Goal: Register for event/course

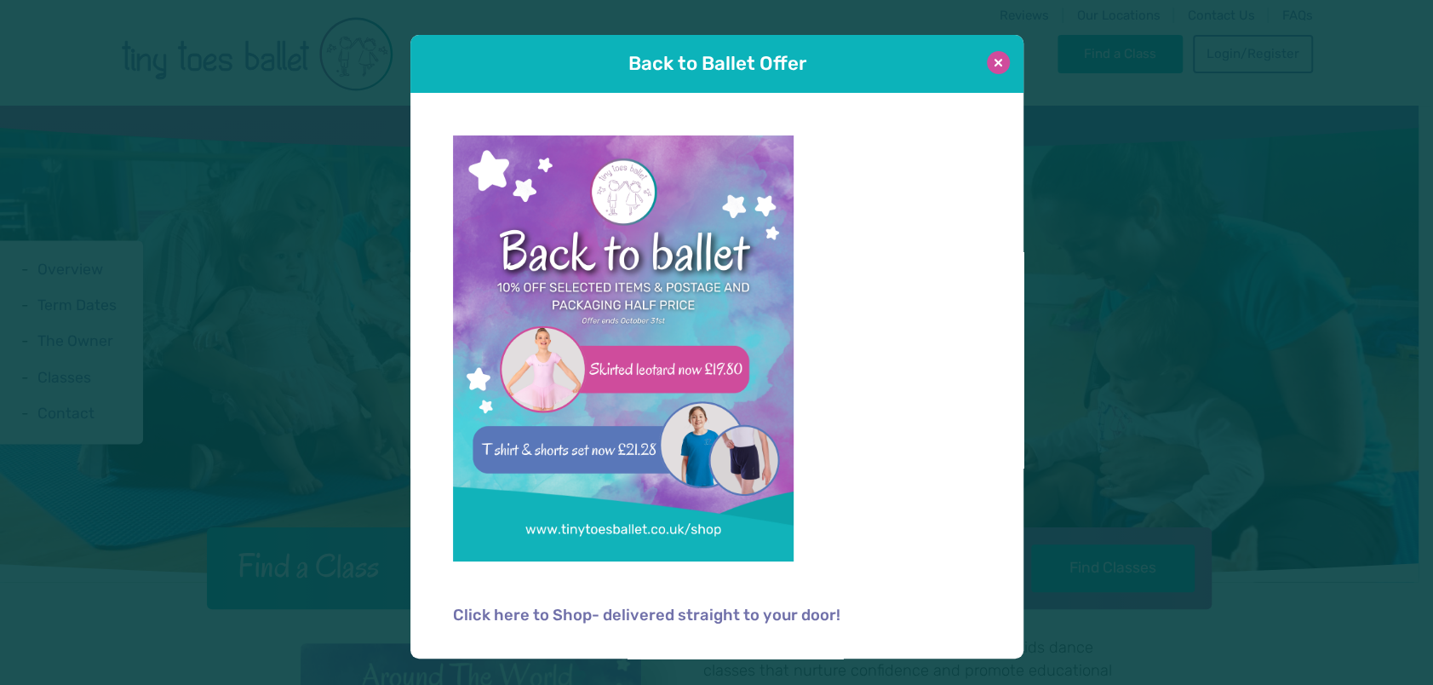
click at [995, 54] on button at bounding box center [998, 62] width 23 height 23
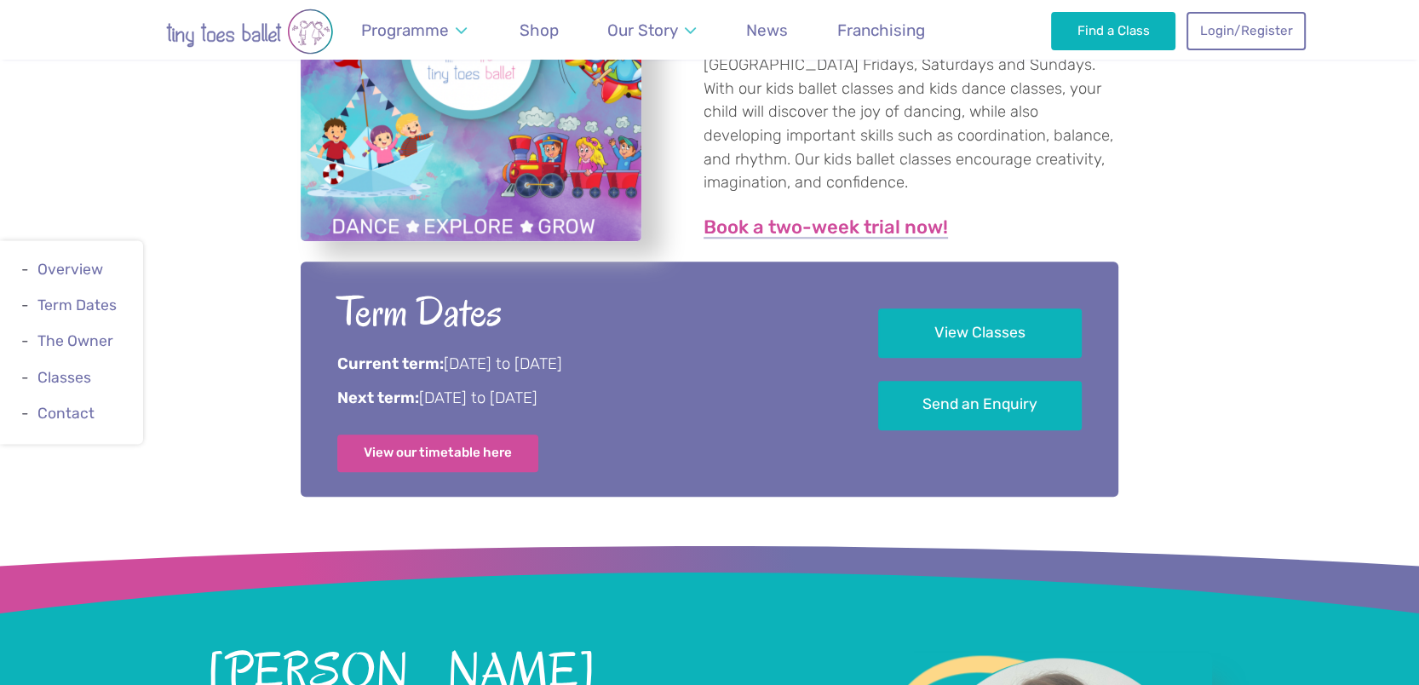
scroll to position [811, 0]
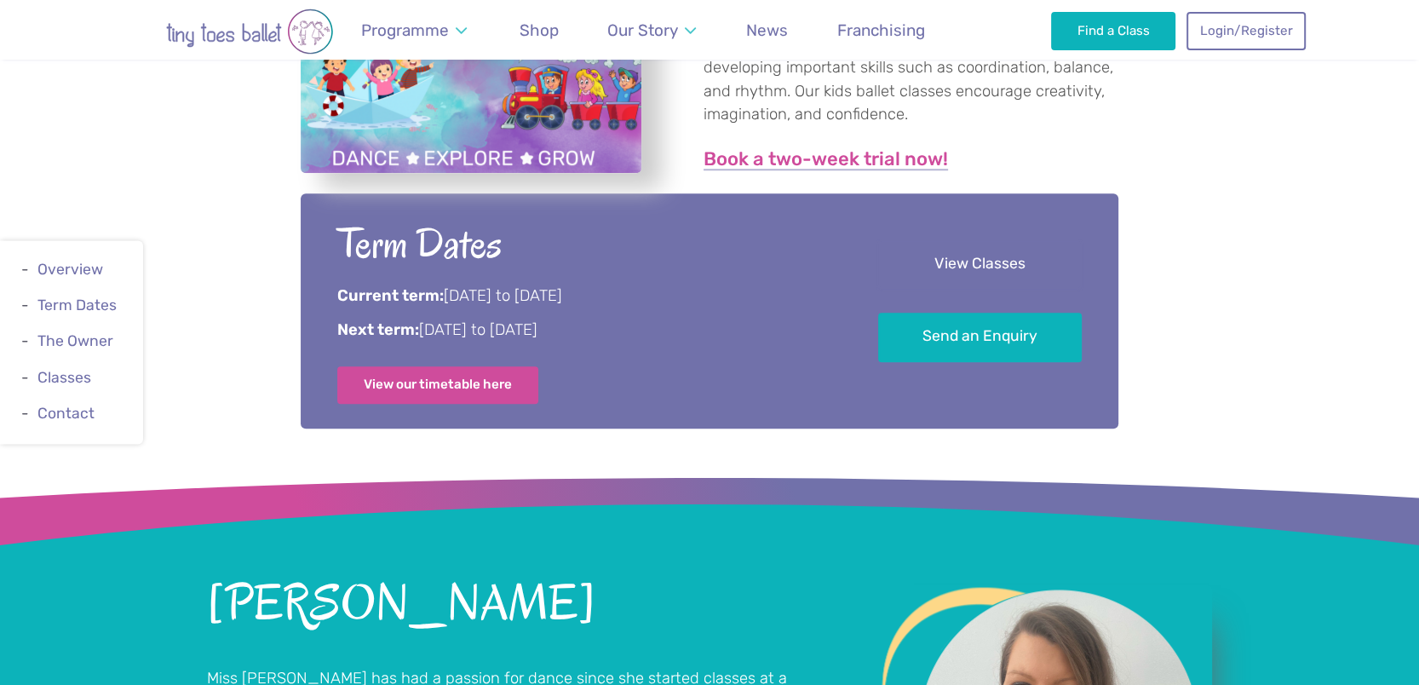
click at [968, 255] on link "View Classes" at bounding box center [980, 264] width 204 height 50
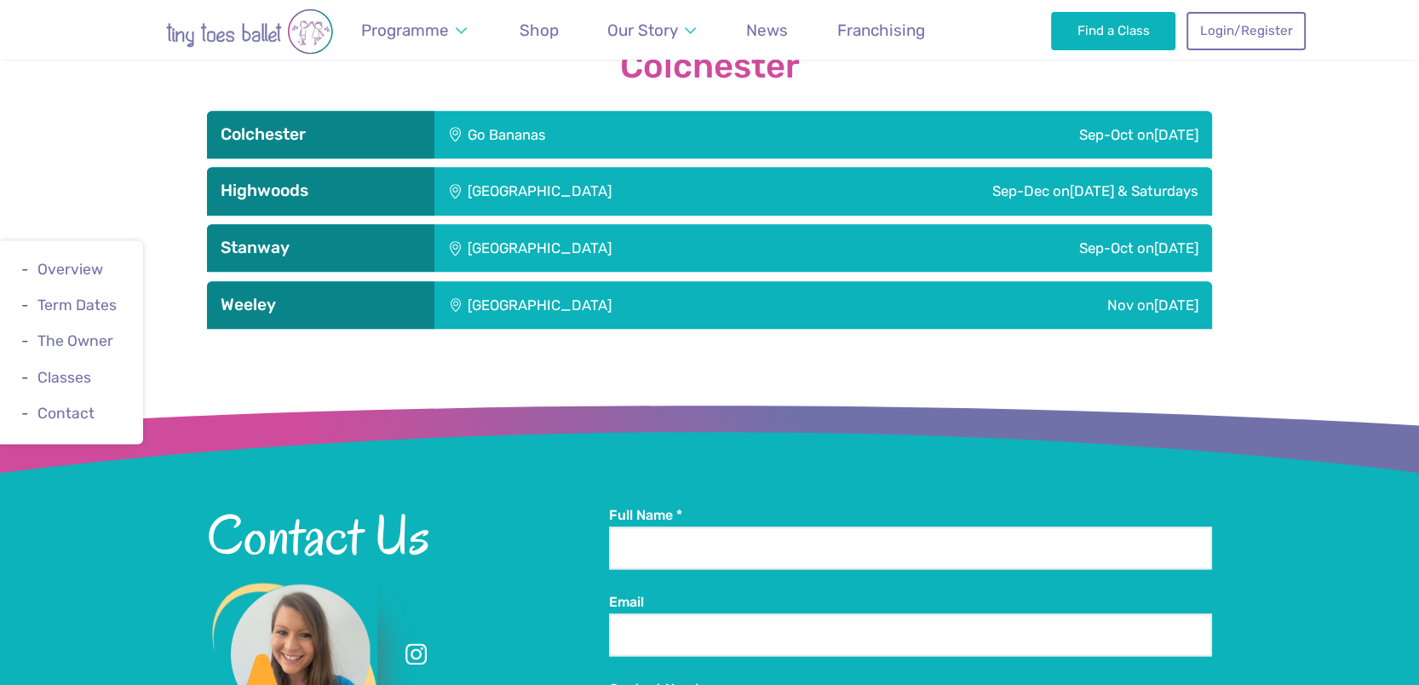
click at [932, 307] on div "Nov [DATE]" at bounding box center [1063, 305] width 298 height 48
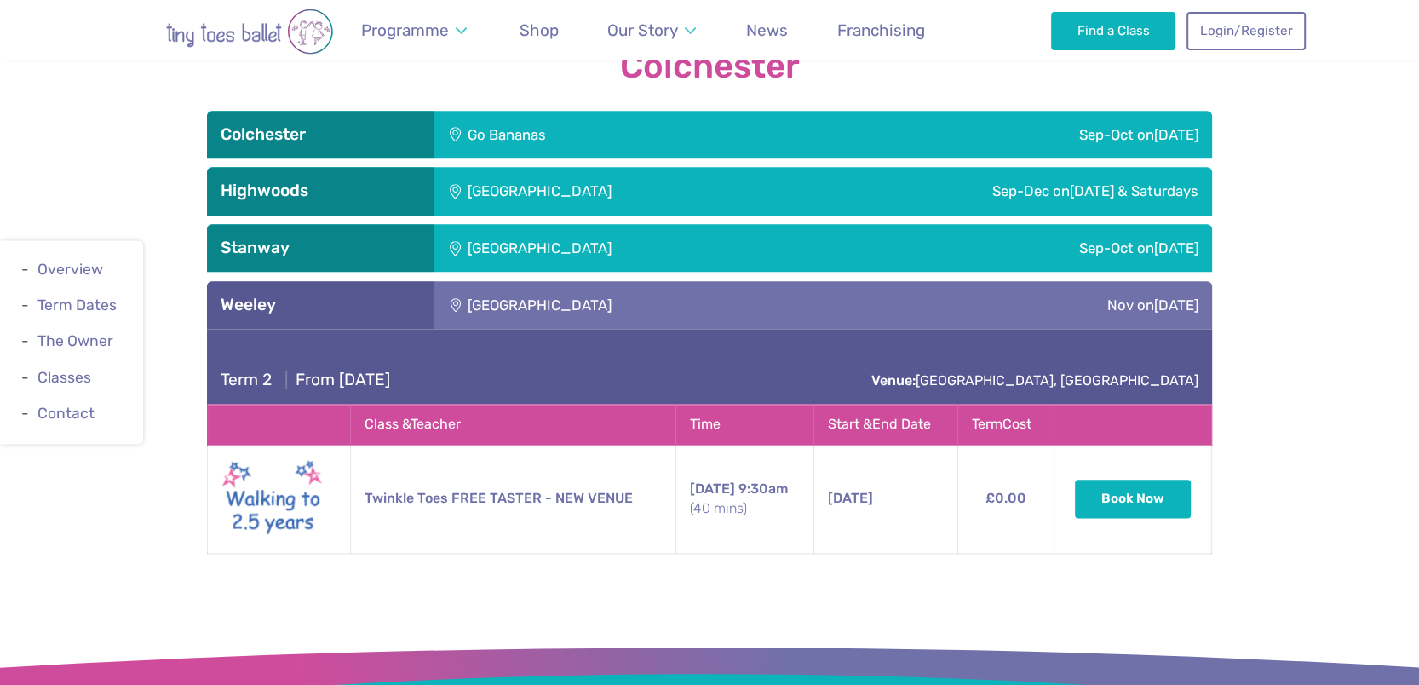
click at [932, 307] on div "Nov [DATE]" at bounding box center [1063, 305] width 298 height 48
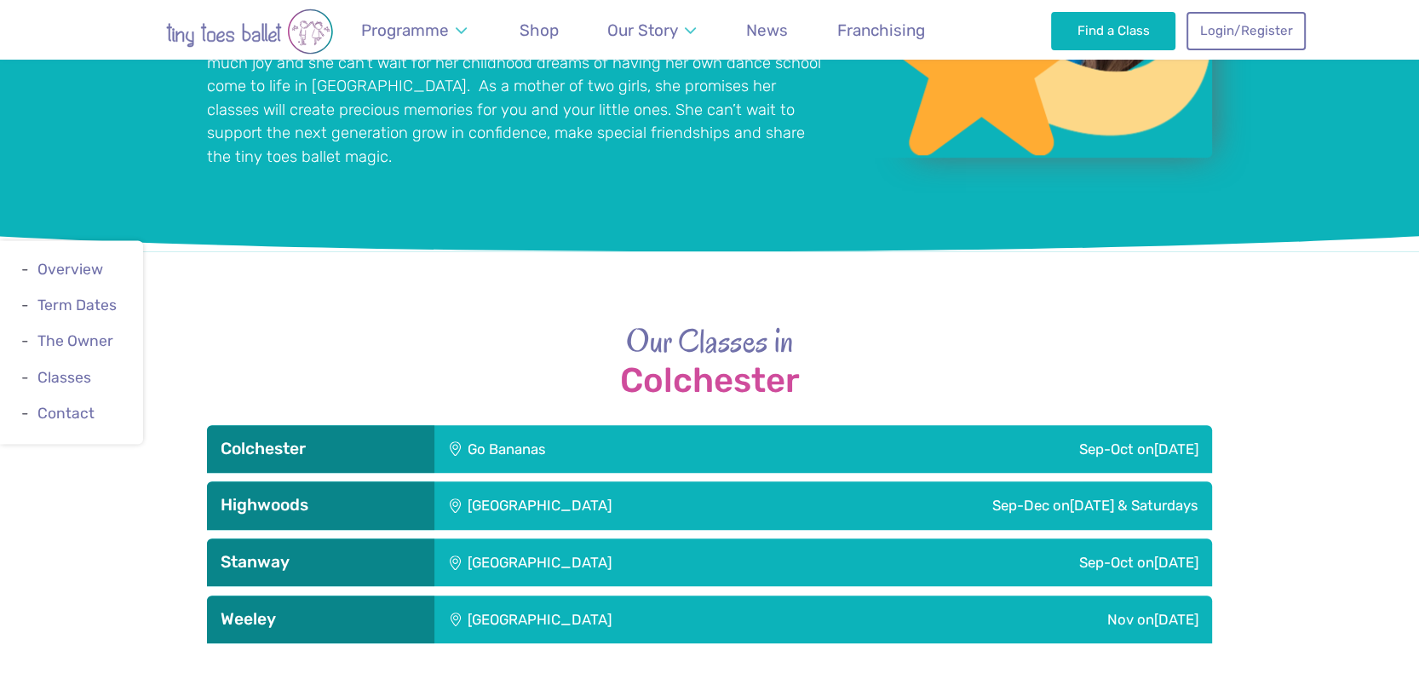
scroll to position [1595, 0]
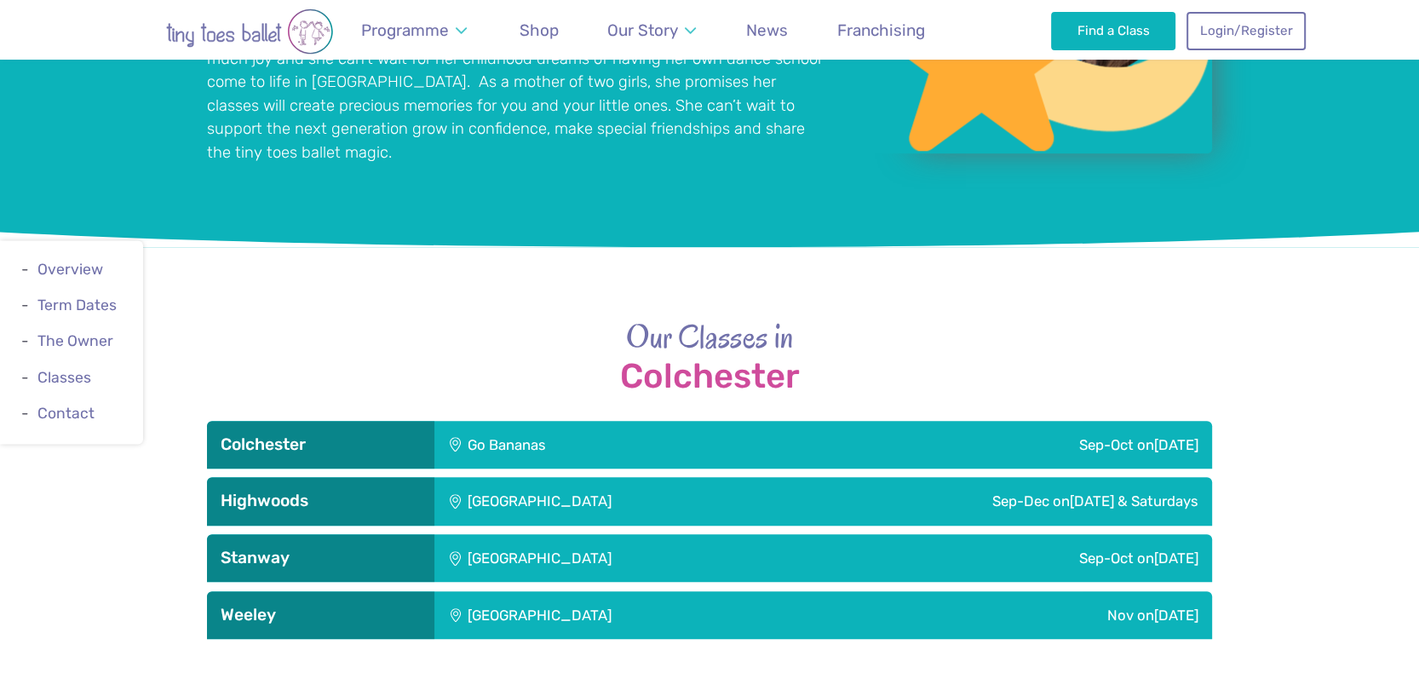
click at [788, 591] on div "[GEOGRAPHIC_DATA]" at bounding box center [673, 615] width 479 height 48
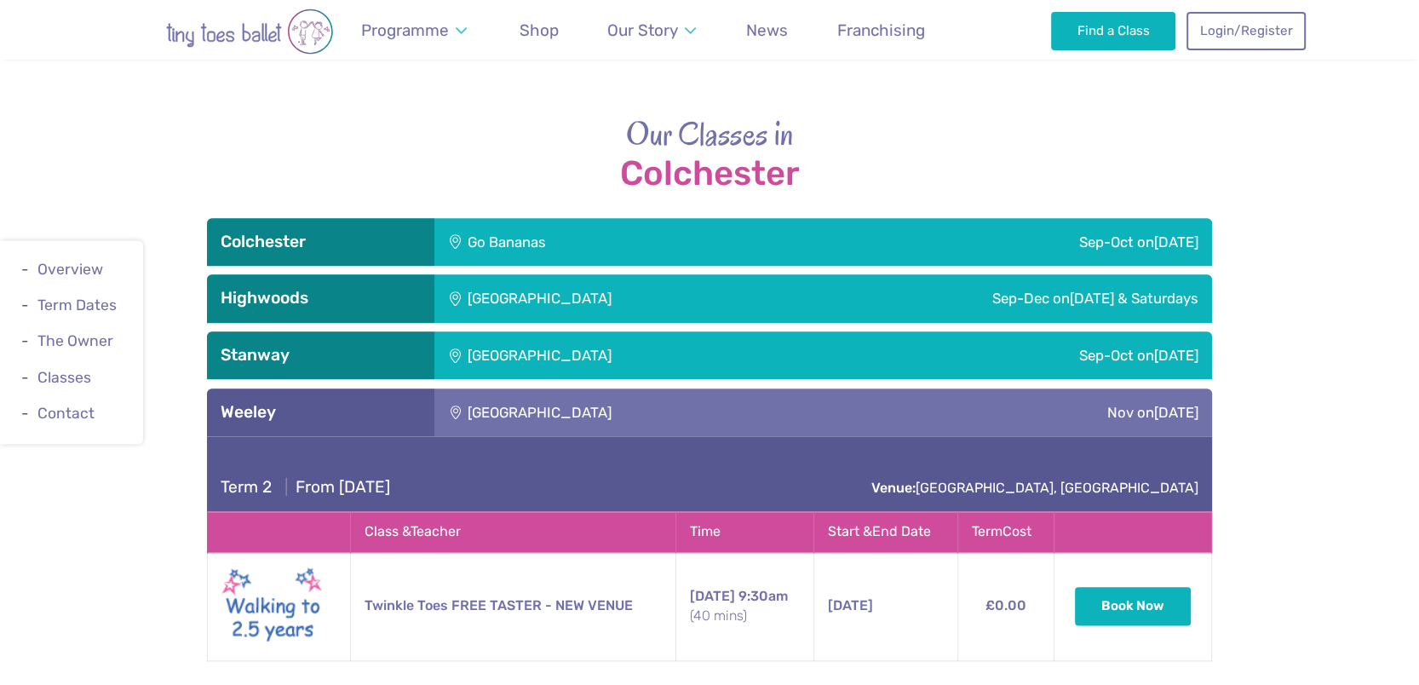
scroll to position [1855, 0]
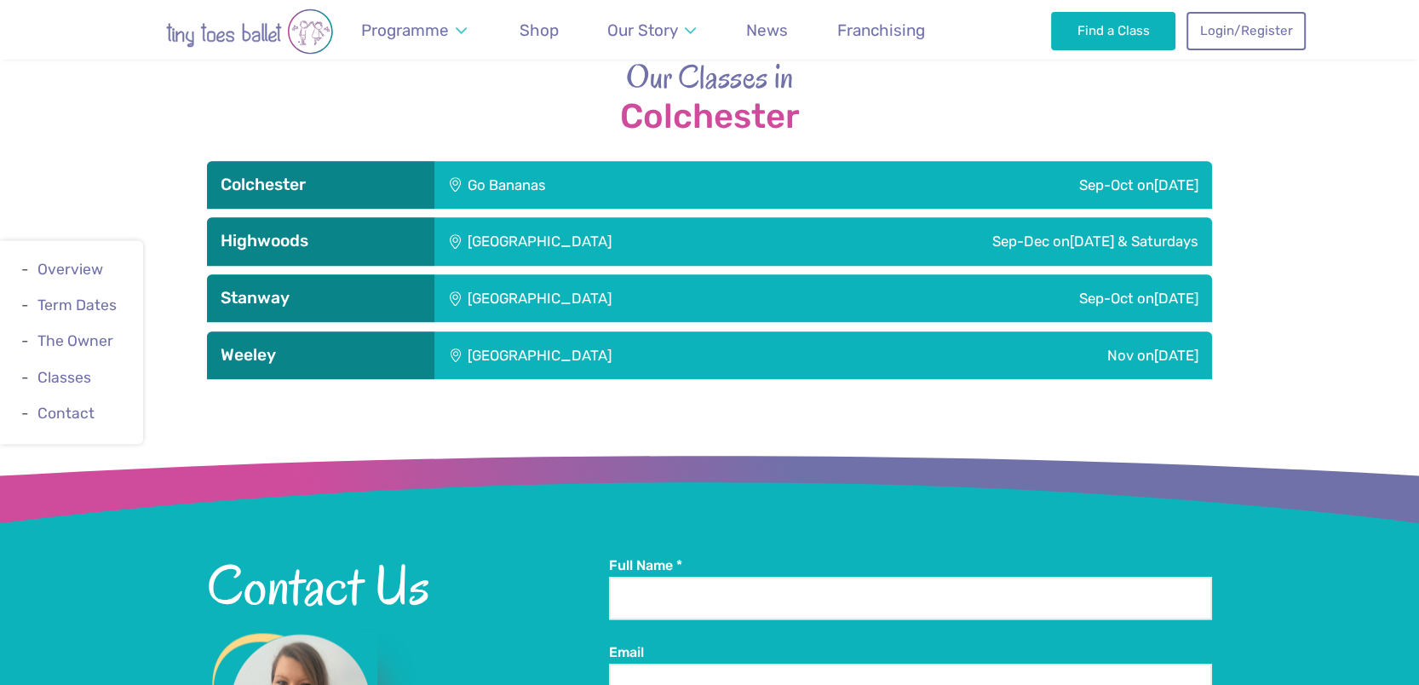
scroll to position [1855, 0]
click at [395, 359] on h3 "Weeley" at bounding box center [321, 355] width 200 height 20
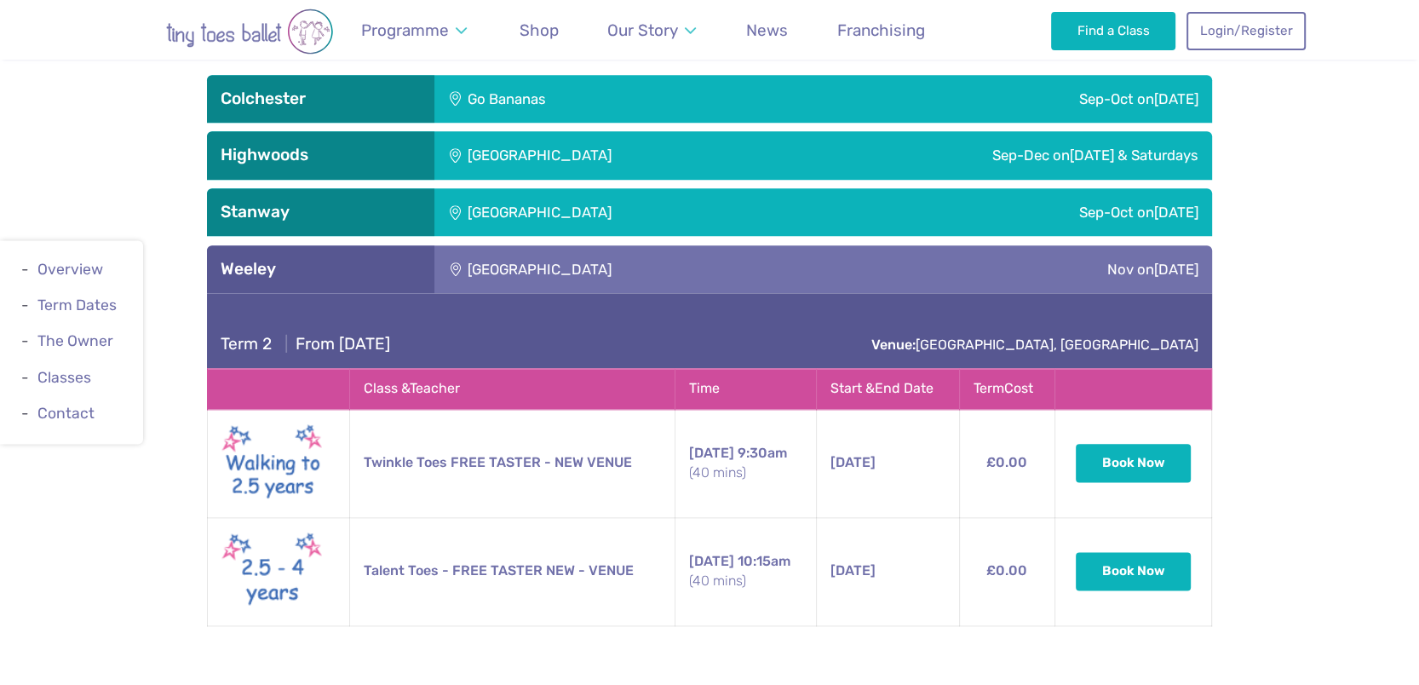
scroll to position [1931, 0]
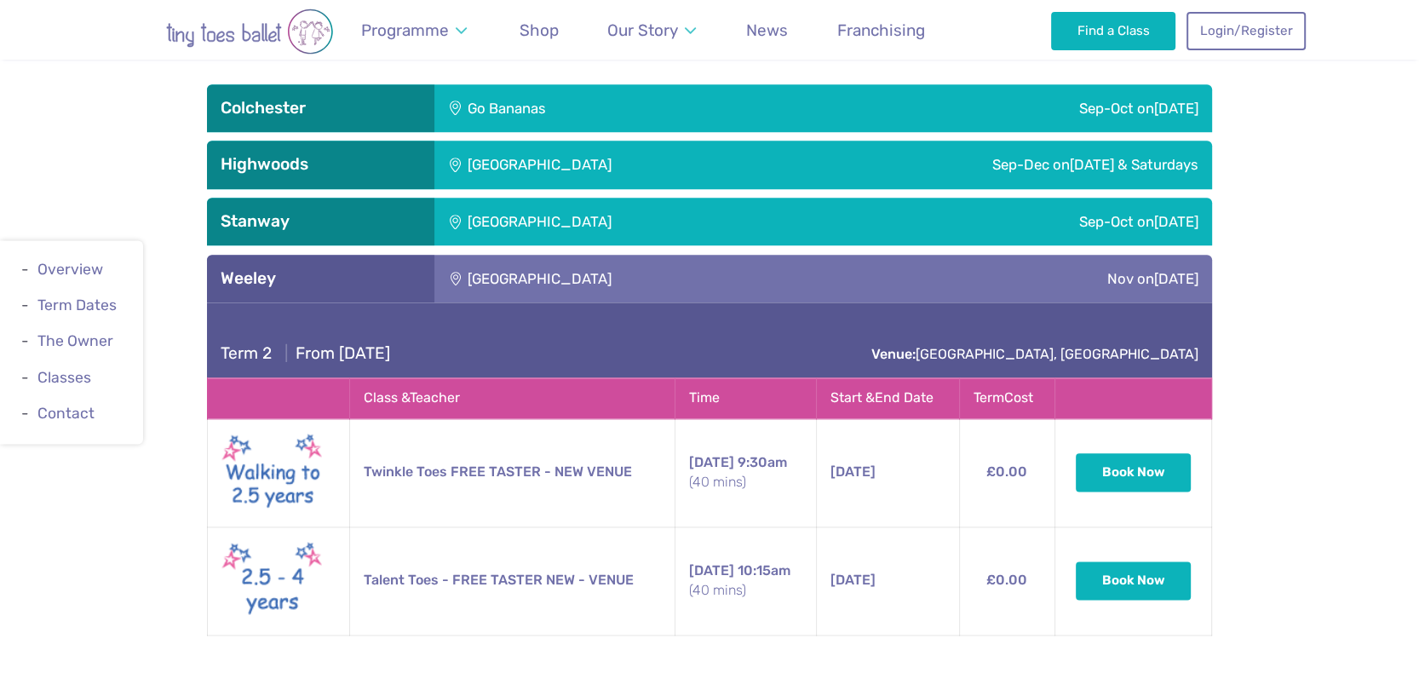
click at [1157, 225] on div "Sep-Oct on Sunday" at bounding box center [1043, 222] width 338 height 48
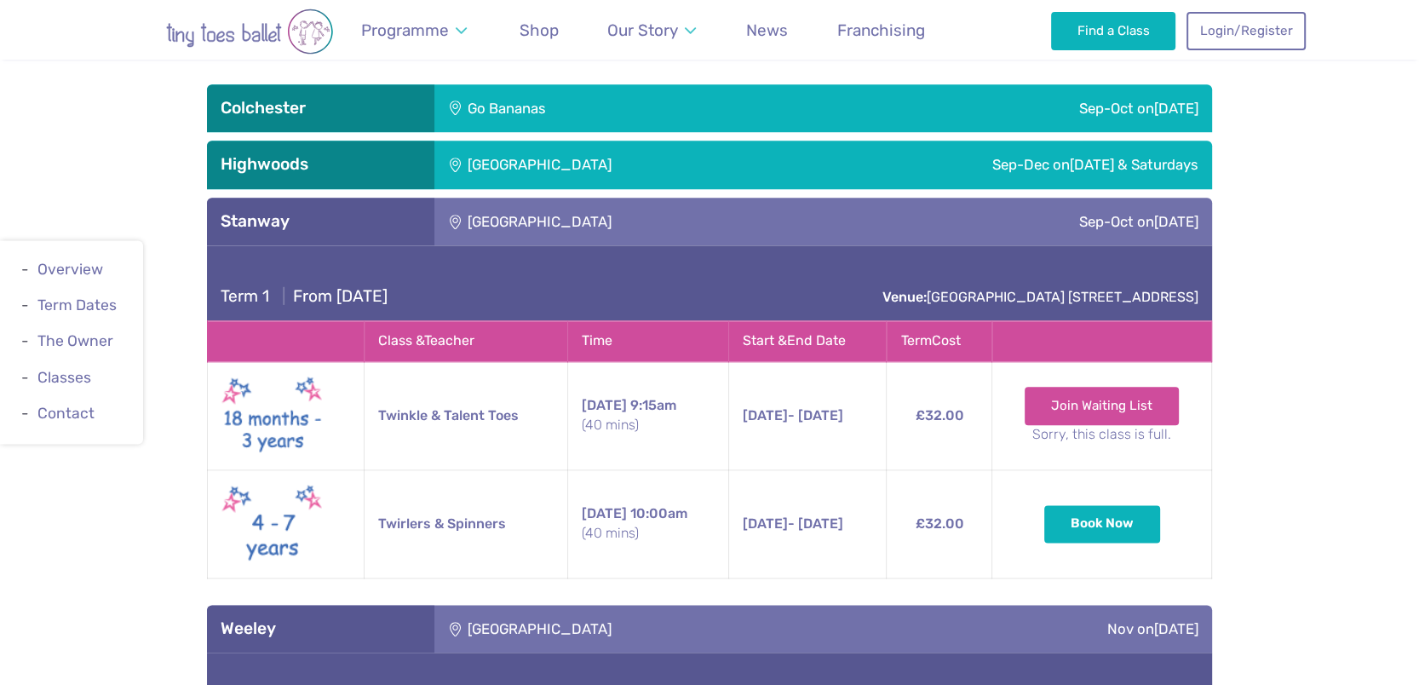
click at [1137, 169] on div "Sep-Dec on Friday & Saturdays" at bounding box center [997, 165] width 428 height 48
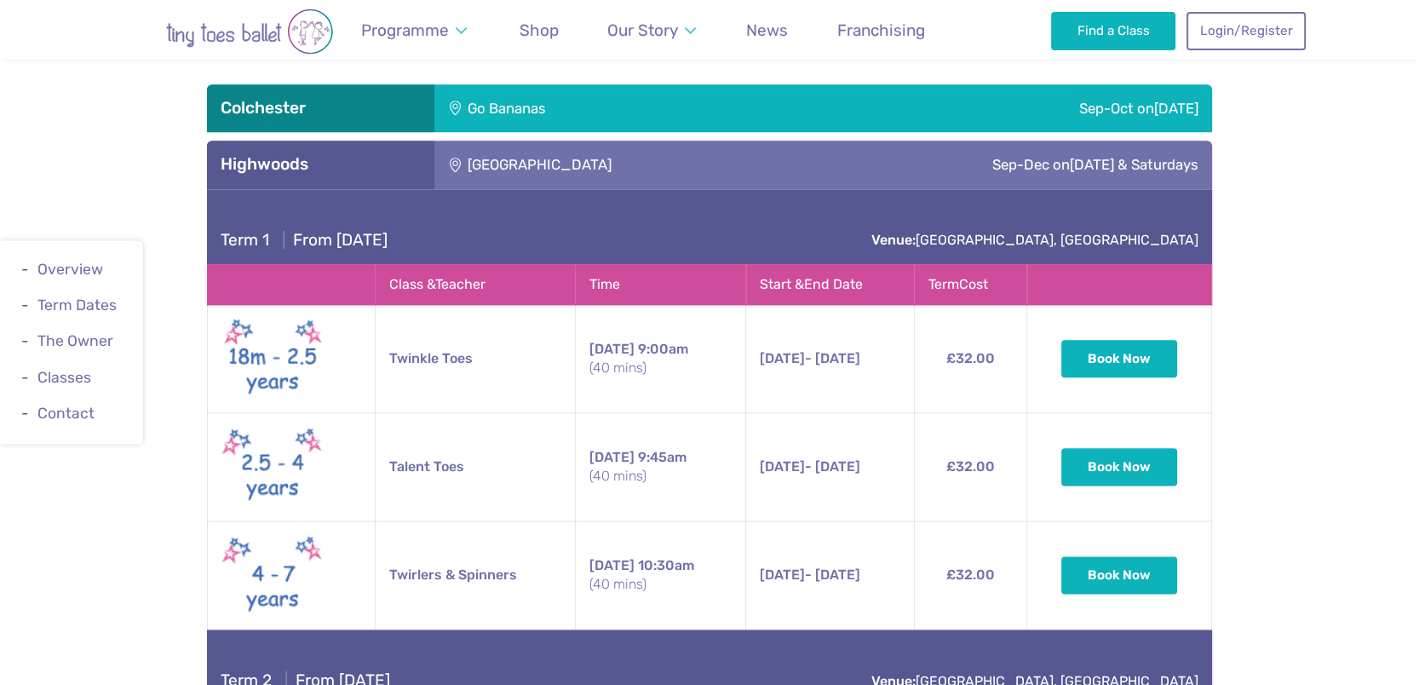
click at [1123, 124] on div "Sep-Oct on Friday" at bounding box center [1002, 108] width 420 height 48
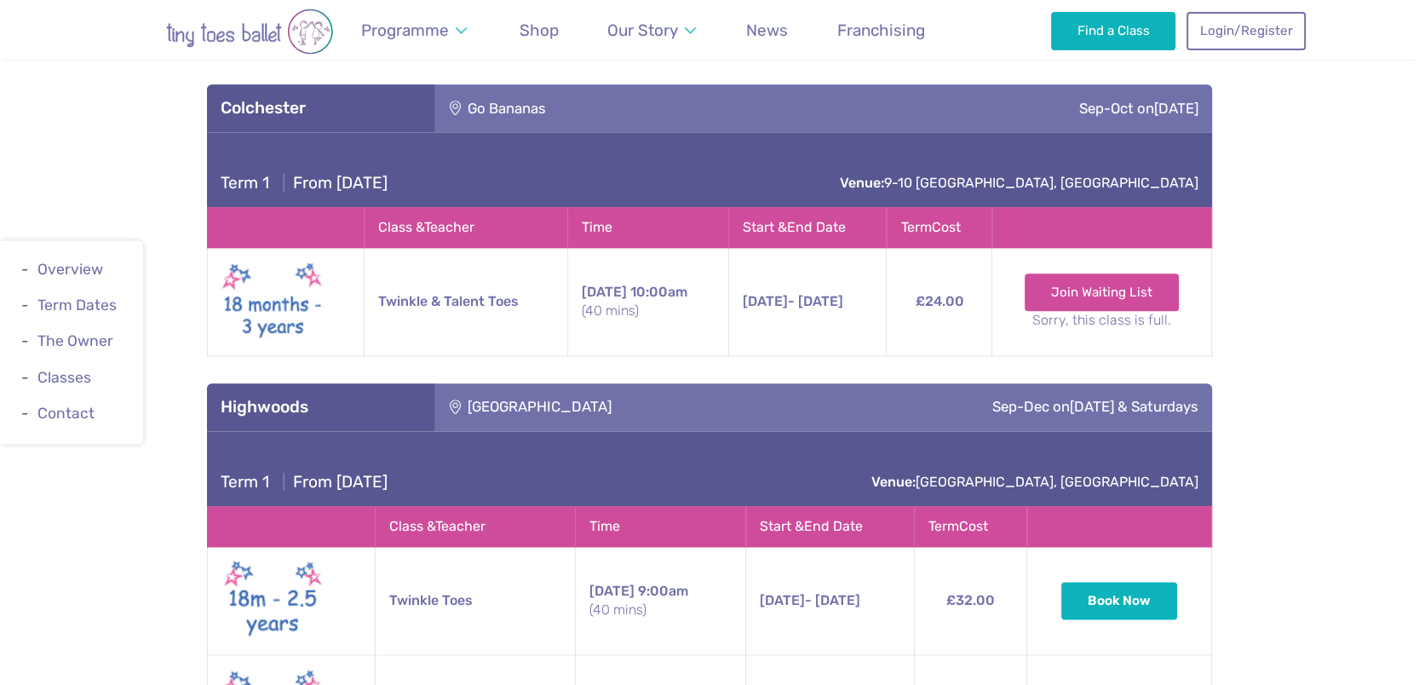
click at [1123, 124] on div "Sep-Oct on Friday" at bounding box center [1002, 108] width 420 height 48
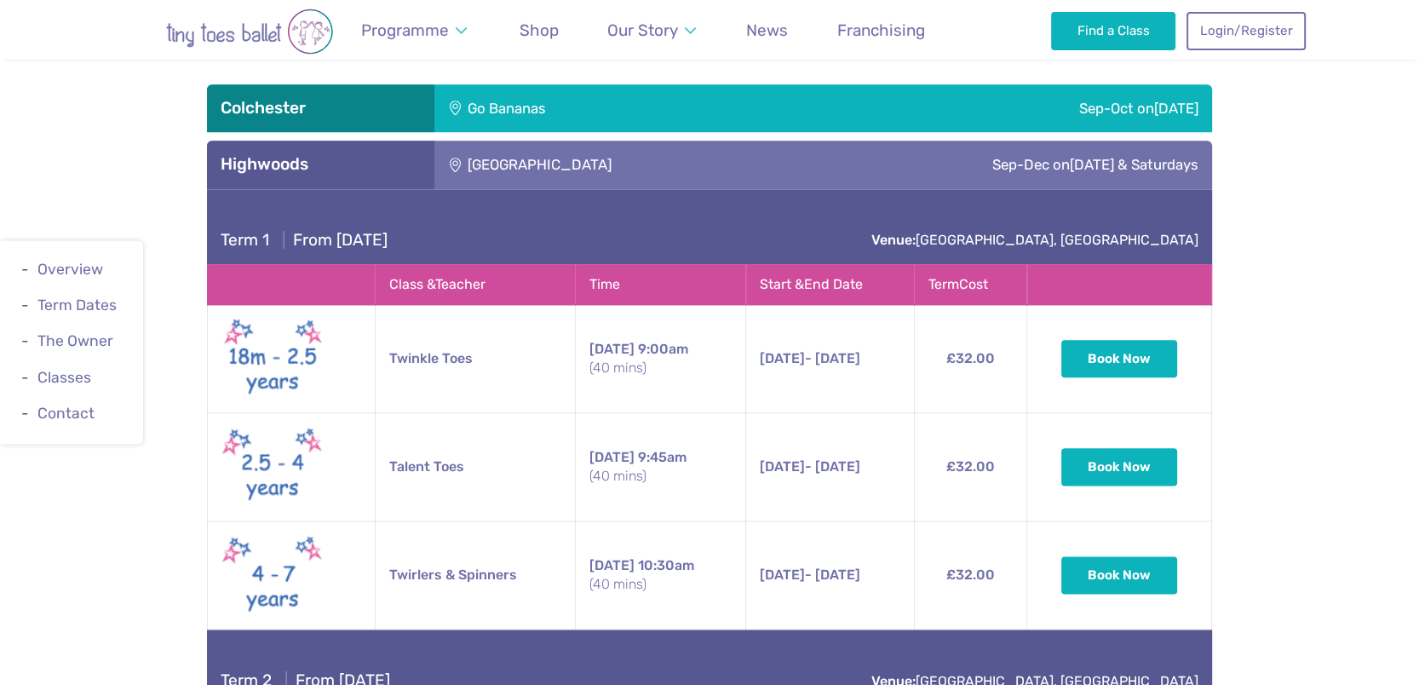
click at [1139, 168] on span "[DATE] & Saturdays" at bounding box center [1134, 164] width 129 height 17
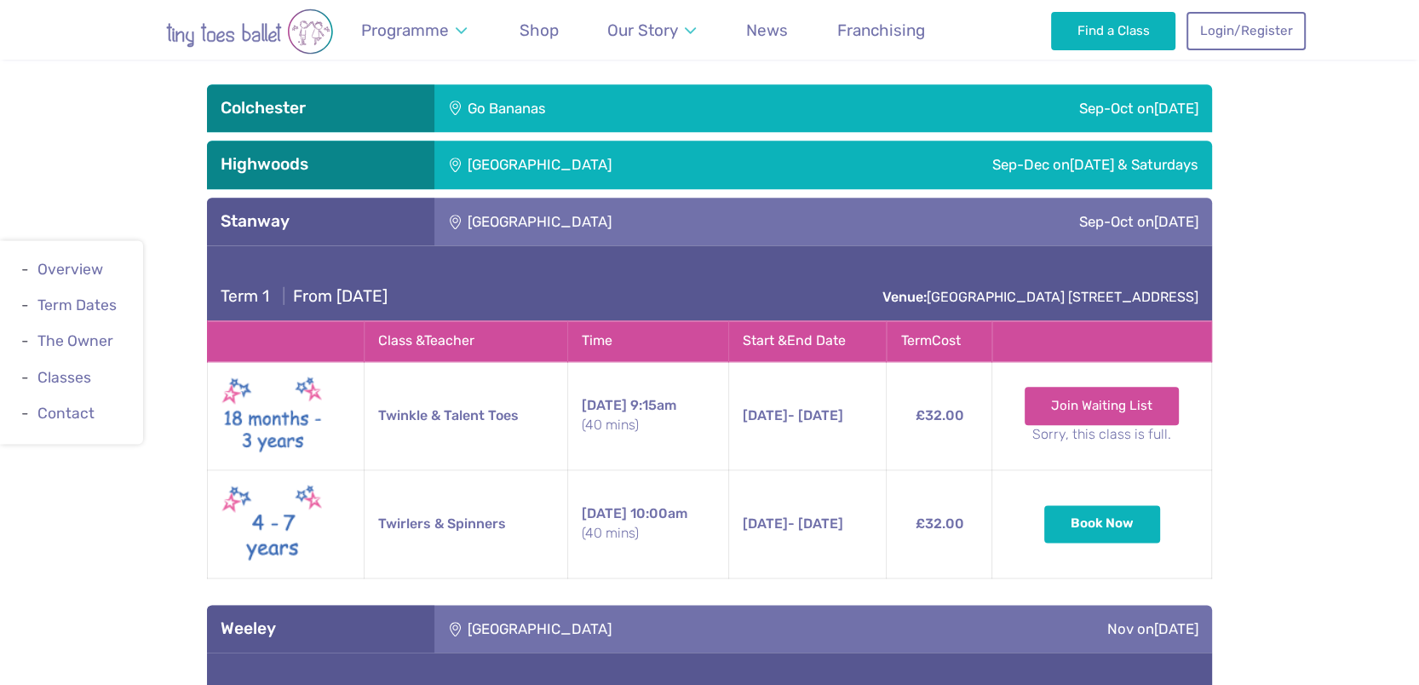
click at [1134, 209] on div "Sep-Oct on Sunday" at bounding box center [1043, 222] width 338 height 48
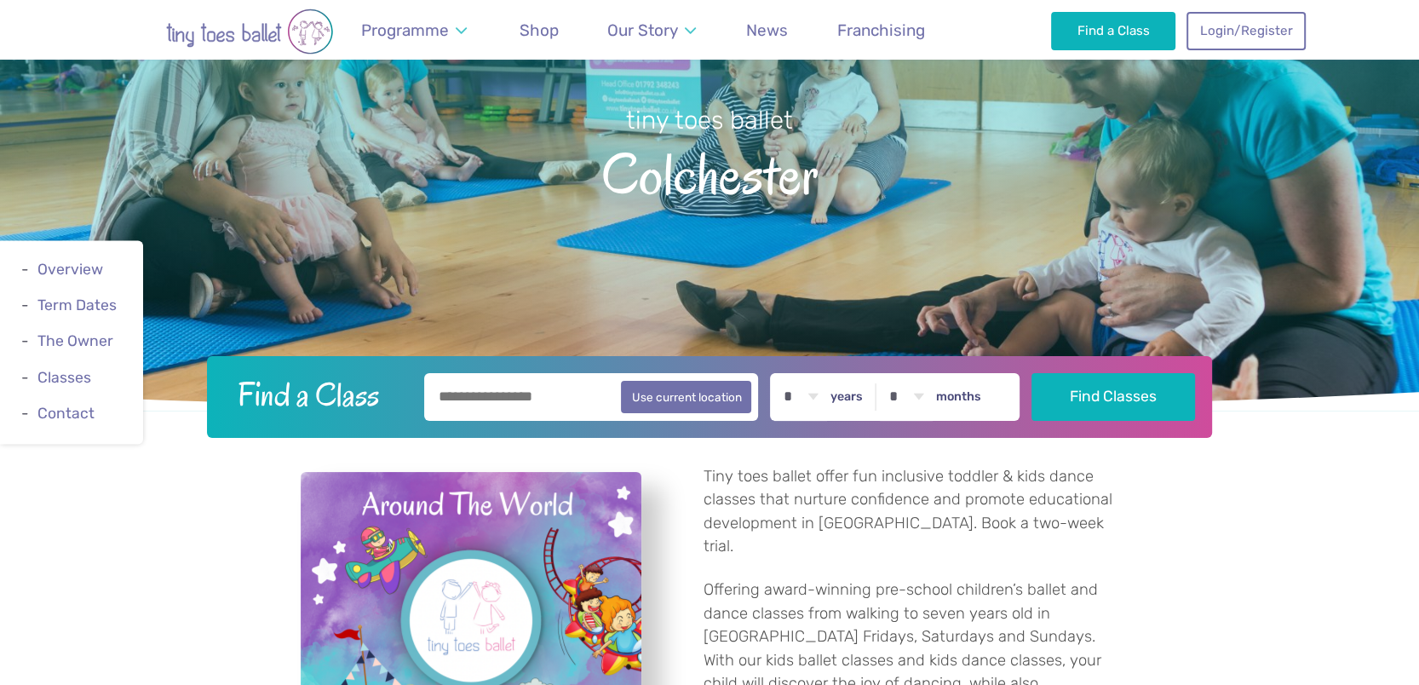
scroll to position [89, 0]
